Goal: Transaction & Acquisition: Download file/media

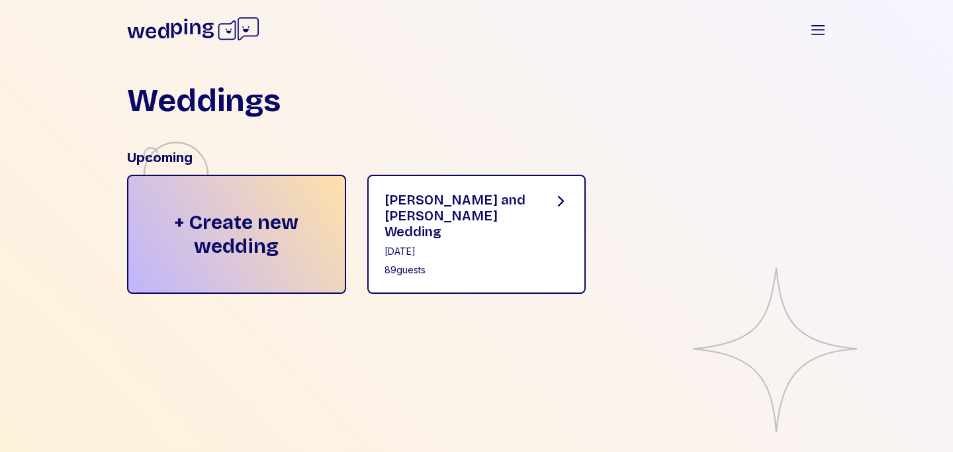
click at [454, 245] on div "[DATE]" at bounding box center [458, 251] width 148 height 13
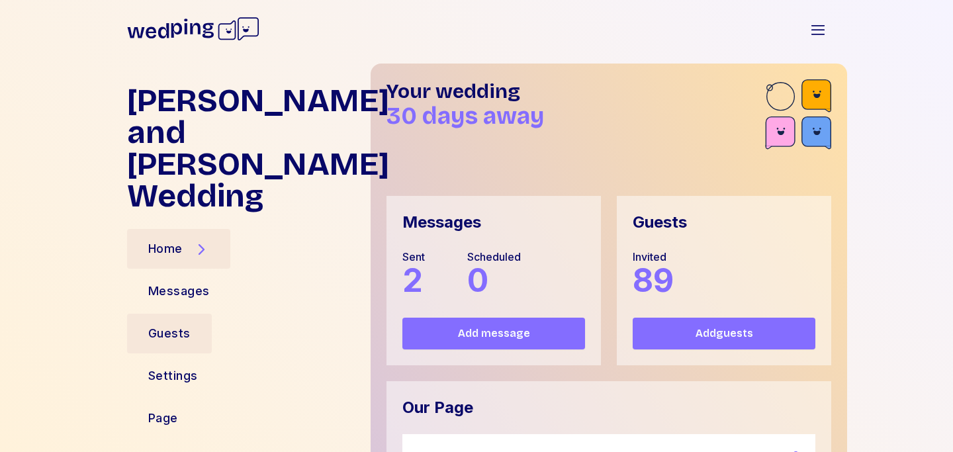
click at [172, 324] on div "Guests" at bounding box center [169, 333] width 42 height 19
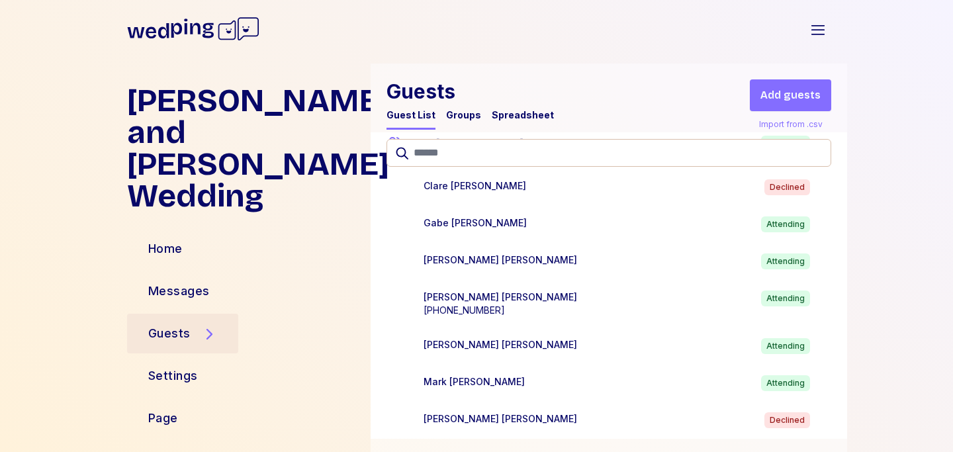
scroll to position [5433, 0]
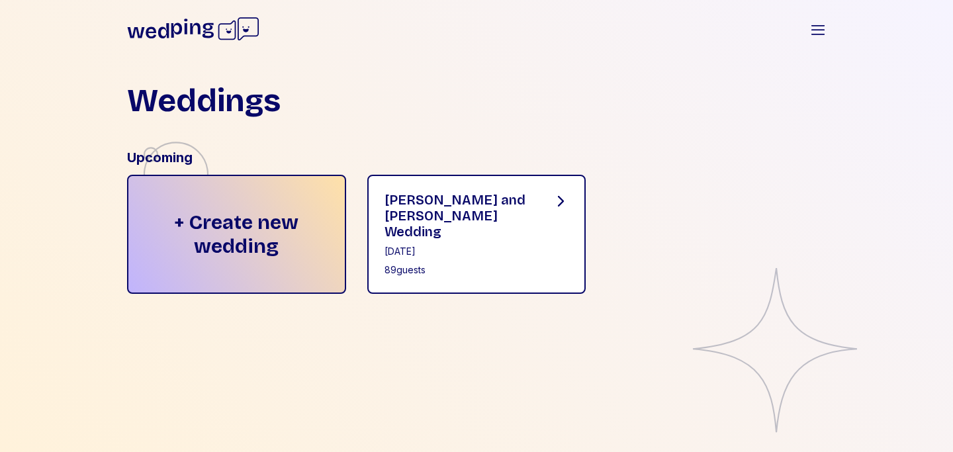
click at [509, 263] on div "89 guests" at bounding box center [458, 269] width 148 height 13
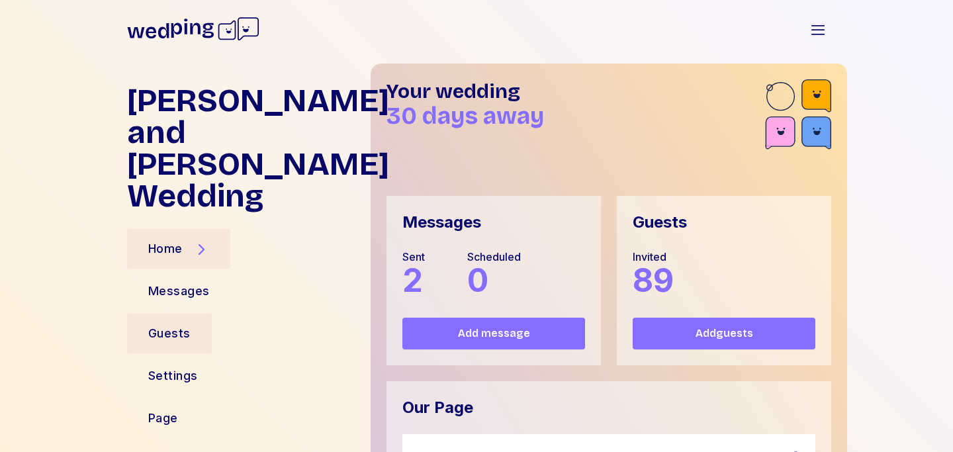
click at [163, 324] on div "Guests" at bounding box center [169, 333] width 42 height 19
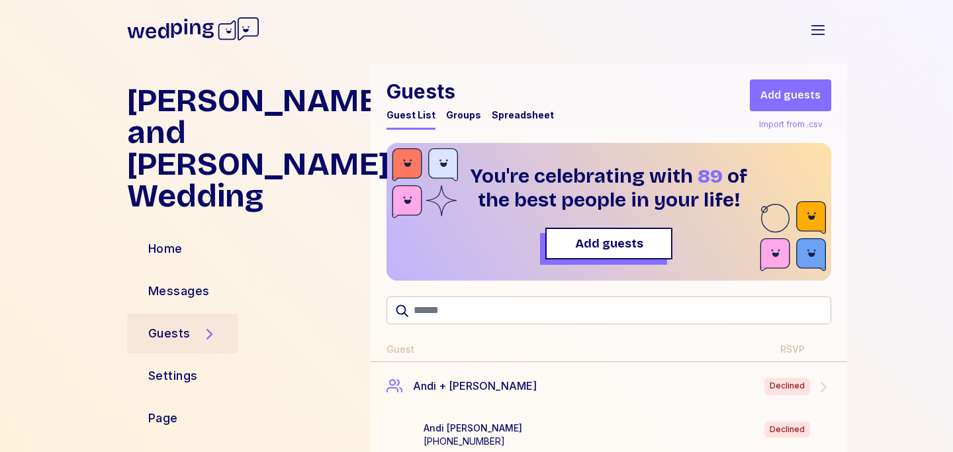
click at [533, 120] on div "Spreadsheet" at bounding box center [523, 114] width 62 height 13
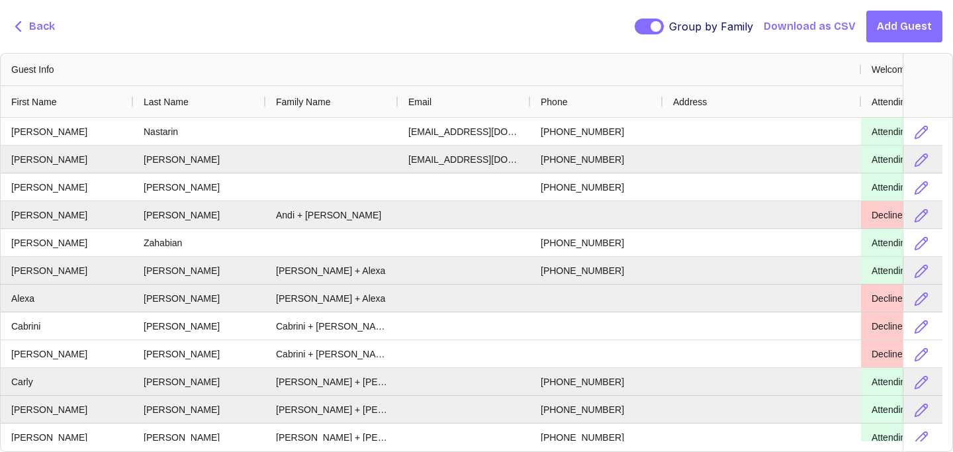
click at [841, 28] on span "Download as CSV" at bounding box center [809, 27] width 92 height 16
